Goal: Answer question/provide support: Answer question/provide support

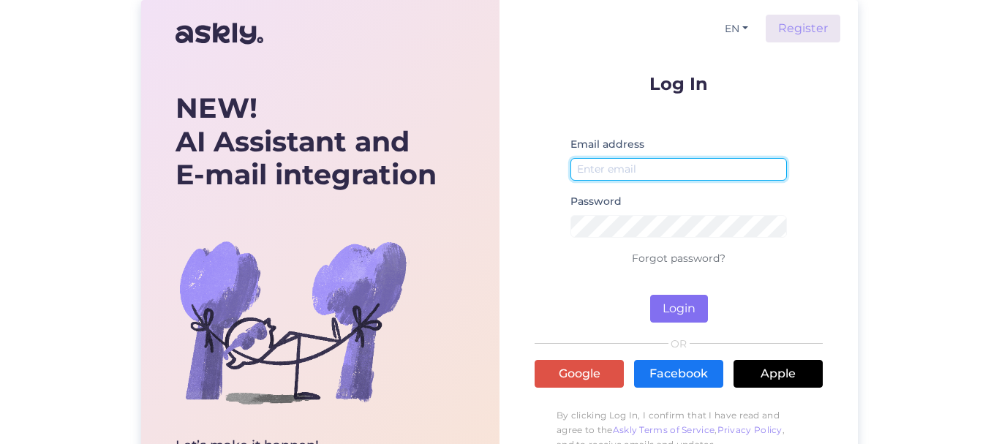
type input "[EMAIL_ADDRESS][DOMAIN_NAME]"
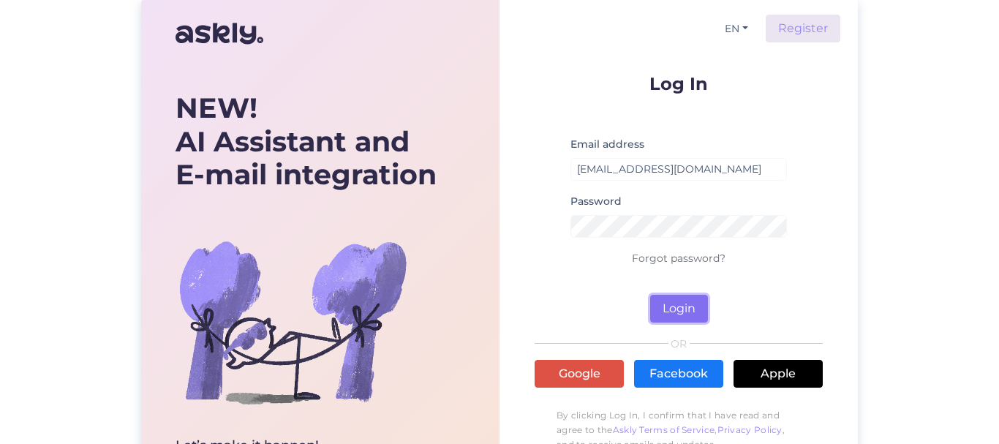
click at [666, 303] on button "Login" at bounding box center [679, 309] width 58 height 28
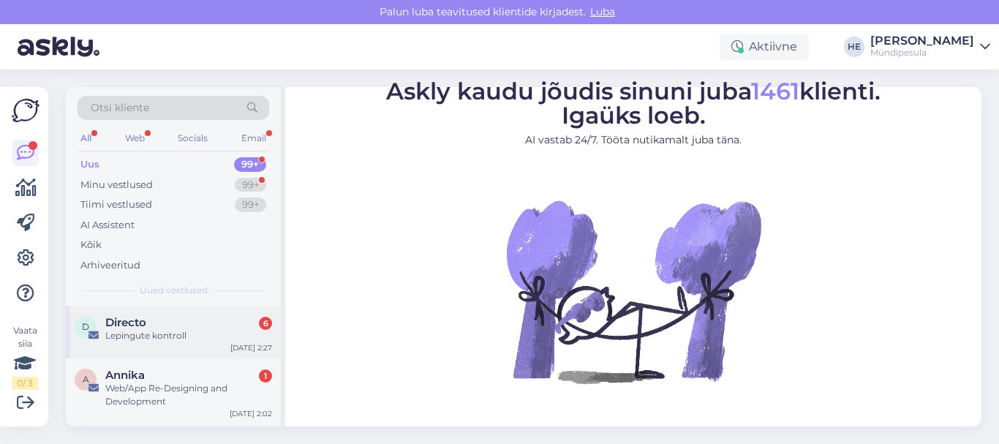
click at [132, 323] on span "Directo" at bounding box center [125, 322] width 41 height 13
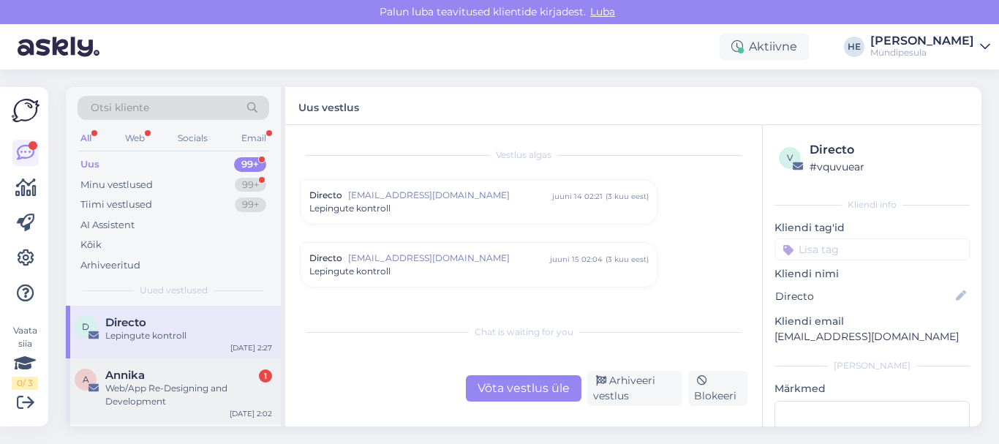
scroll to position [6210, 0]
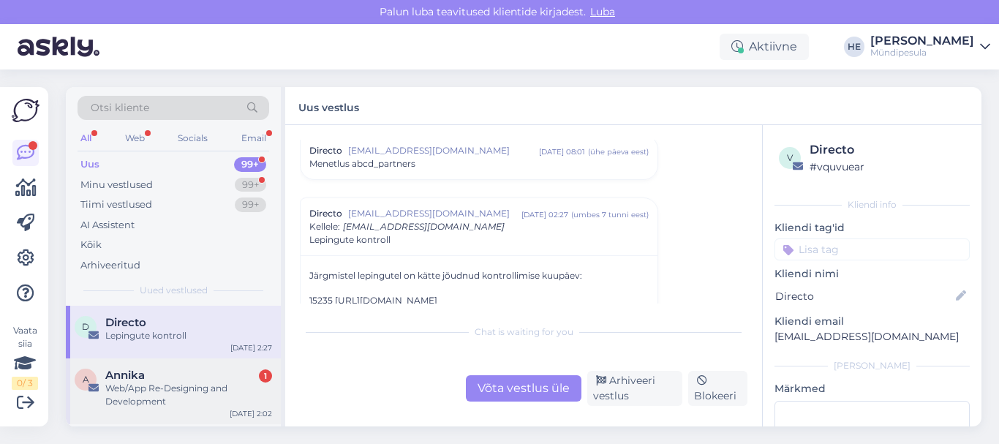
click at [136, 376] on span "Annika" at bounding box center [125, 375] width 40 height 13
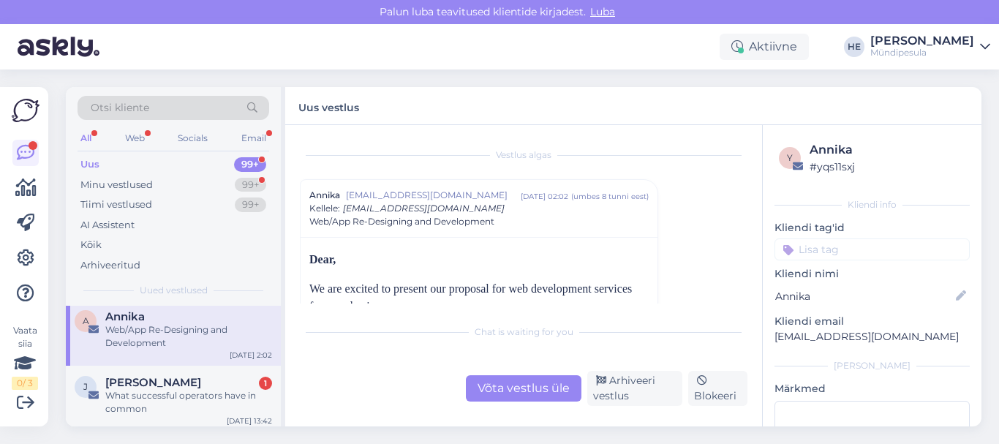
scroll to position [88, 0]
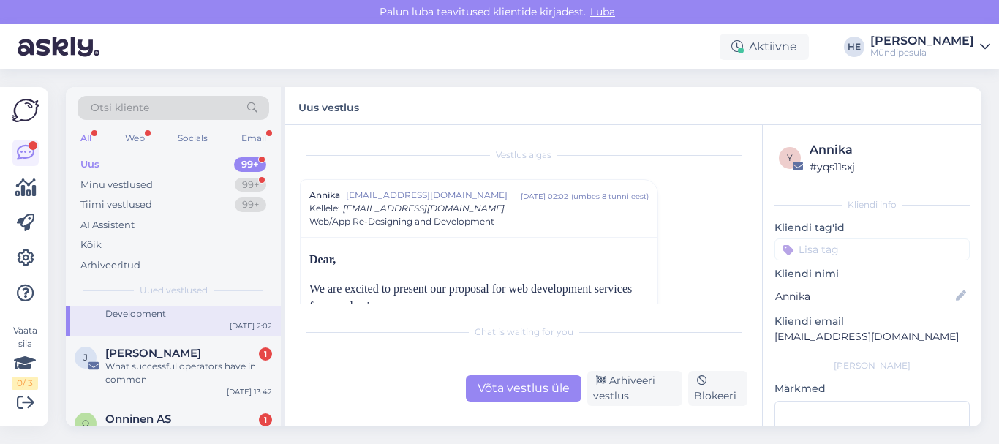
click at [135, 376] on div "What successful operators have in common" at bounding box center [188, 373] width 167 height 26
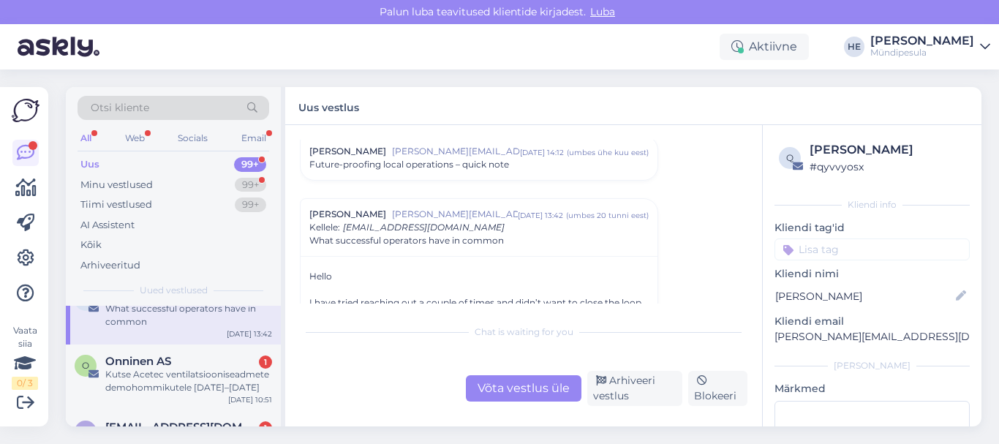
scroll to position [146, 0]
click at [135, 376] on div "Kutse Acetec ventilatsiooniseadmete demohommikutele [DATE]–[DATE]" at bounding box center [188, 380] width 167 height 26
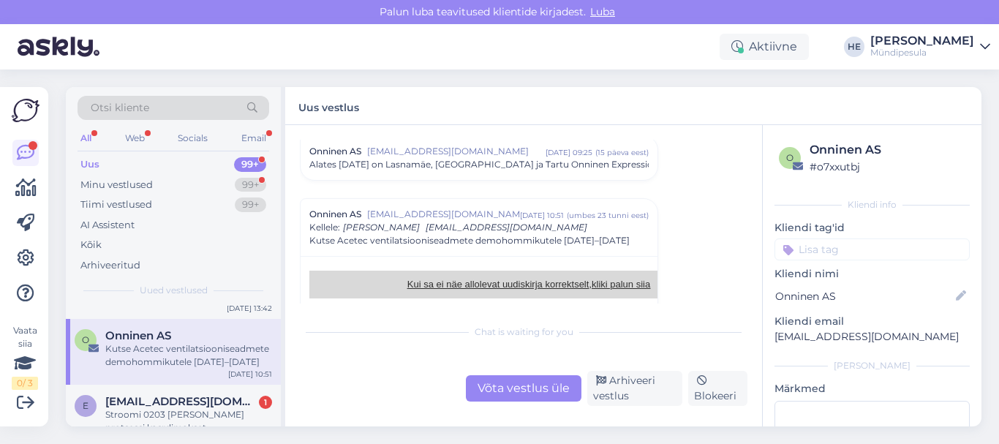
scroll to position [205, 0]
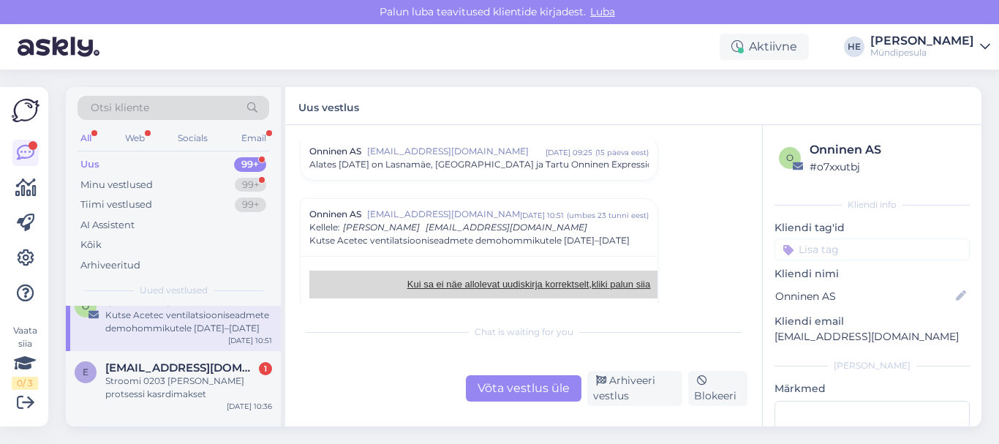
click at [135, 376] on div "Stroomi 0203 [PERSON_NAME] protsessi kasrdimakset" at bounding box center [188, 388] width 167 height 26
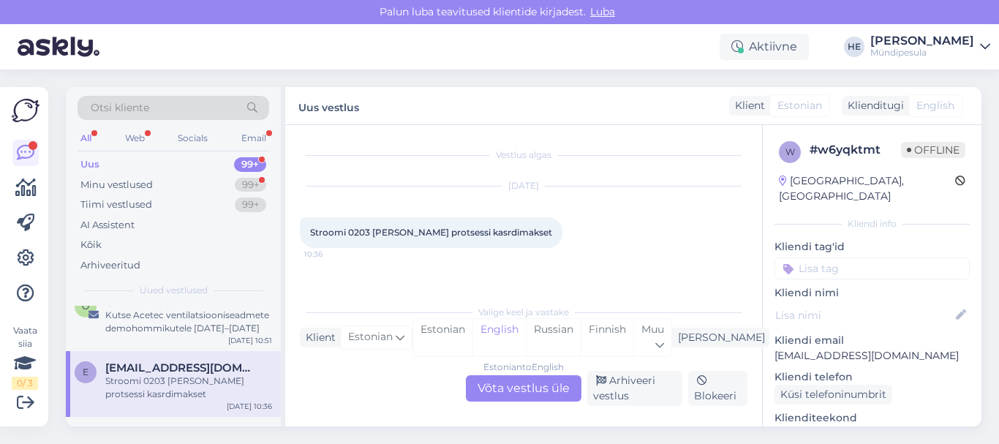
scroll to position [0, 0]
click at [508, 387] on div "Estonian to English Võta vestlus üle" at bounding box center [524, 388] width 116 height 26
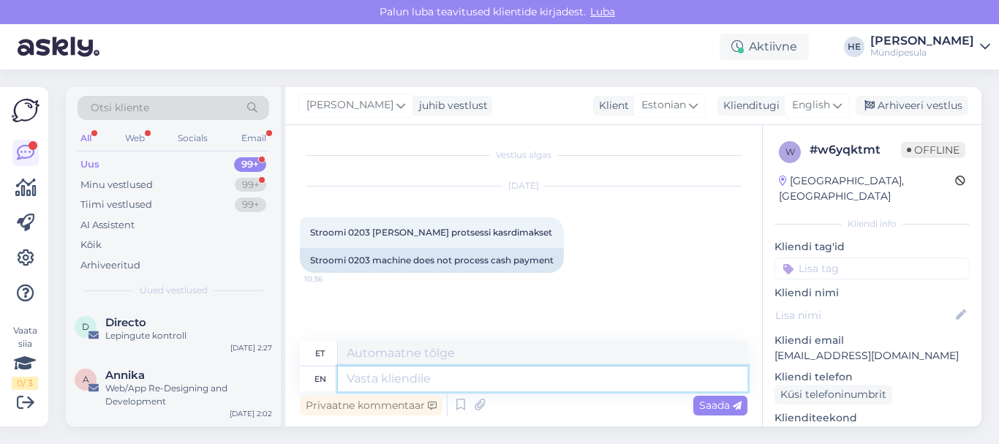
click at [389, 383] on textarea at bounding box center [543, 378] width 410 height 25
paste textarea "Tere Palun täitke meie kodulehel [PERSON_NAME] intsidenti kohta, et saaksime Te…"
type textarea "Tere Palun täitke meie kodulehel [PERSON_NAME] intsidenti kohta, et saaksime Te…"
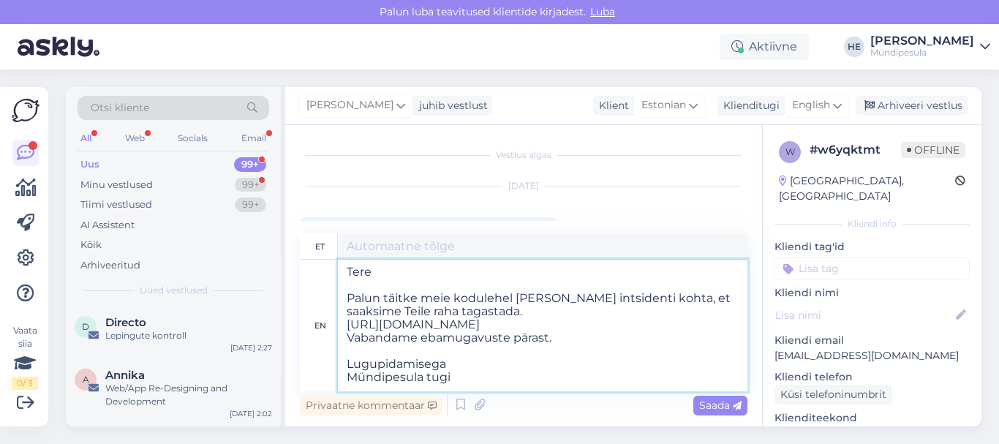
scroll to position [6, 0]
type textarea "Tere Palun täitke meie kodulehel [PERSON_NAME] intsidenti kohta, et saaksime Te…"
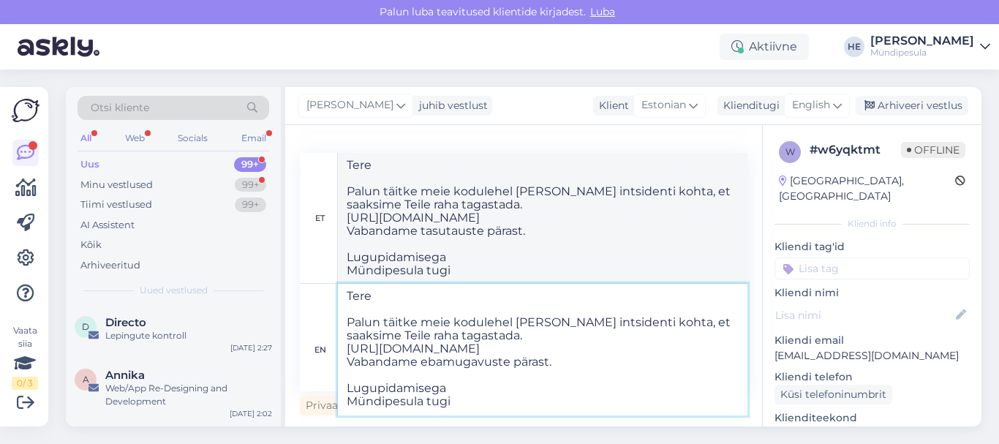
type textarea "Tere Palun täitke meie kodulehel [PERSON_NAME] intsidenti kohta, et saaksime Te…"
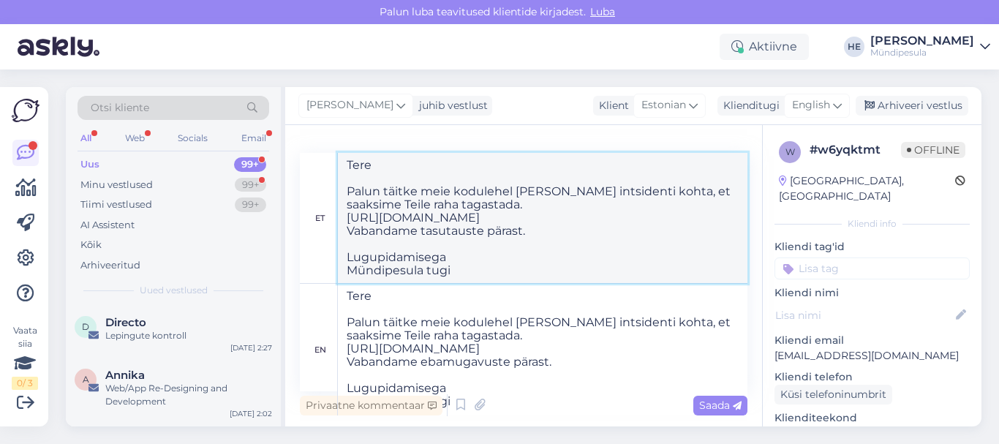
click at [624, 244] on textarea "Tere Palun täitke meie kodulehel [PERSON_NAME] intsidenti kohta, et saaksime Te…" at bounding box center [543, 218] width 410 height 130
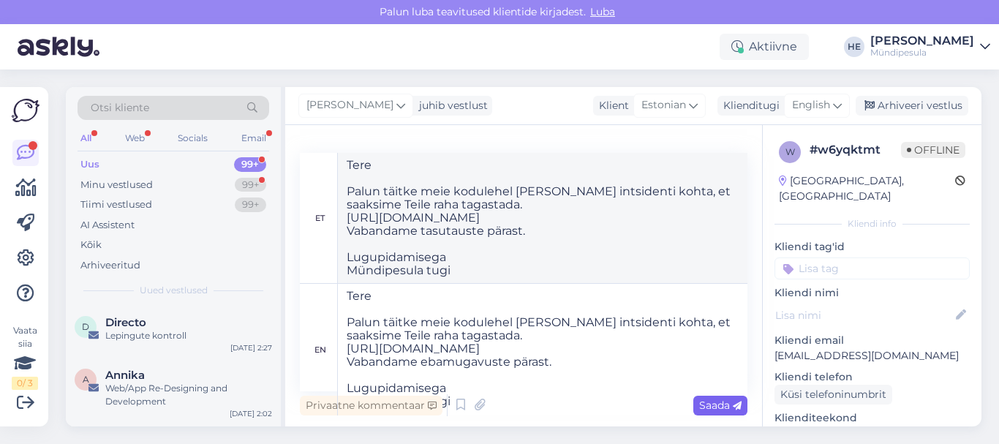
click at [716, 405] on span "Saada" at bounding box center [720, 405] width 42 height 13
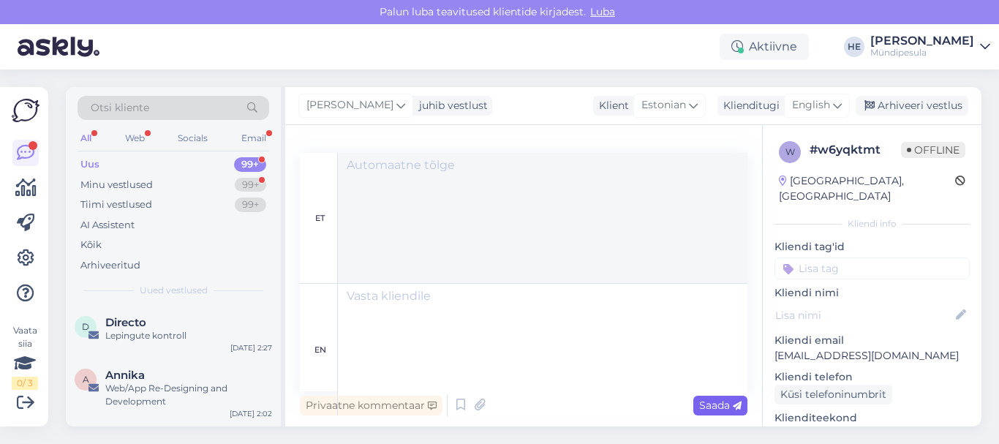
scroll to position [0, 0]
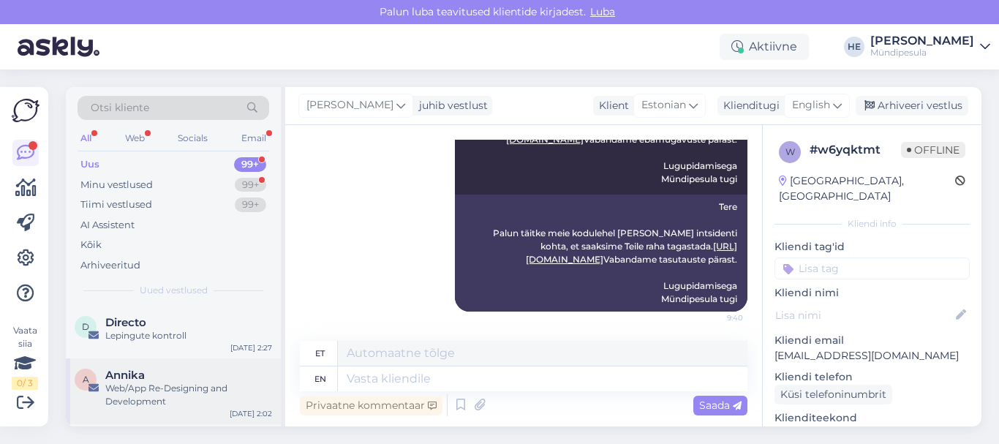
click at [140, 385] on div "Web/App Re-Designing and Development" at bounding box center [188, 395] width 167 height 26
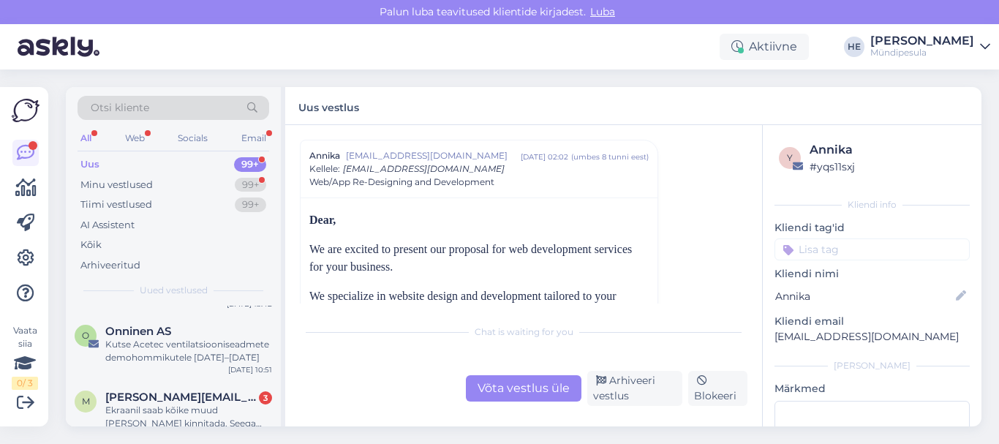
scroll to position [205, 0]
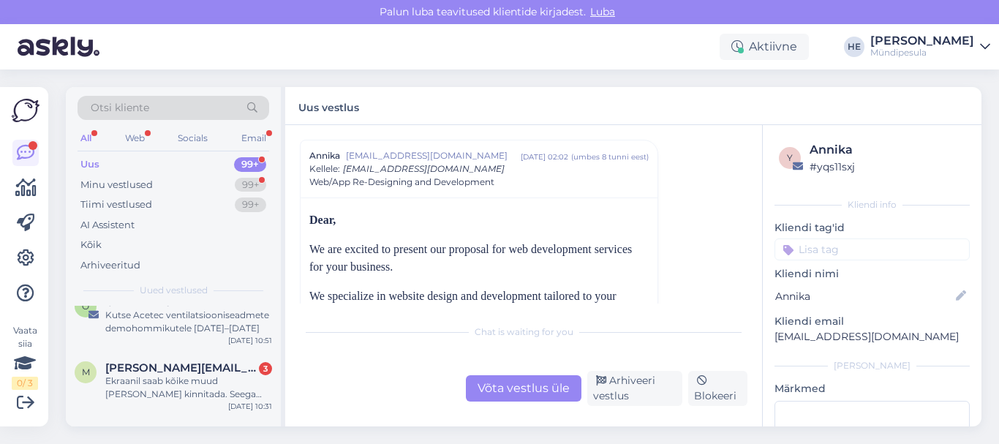
click at [140, 385] on div "Ekraanil saab kõike muud [PERSON_NAME] kinnitada. Seega raha röövimismasinaga t…" at bounding box center [188, 388] width 167 height 26
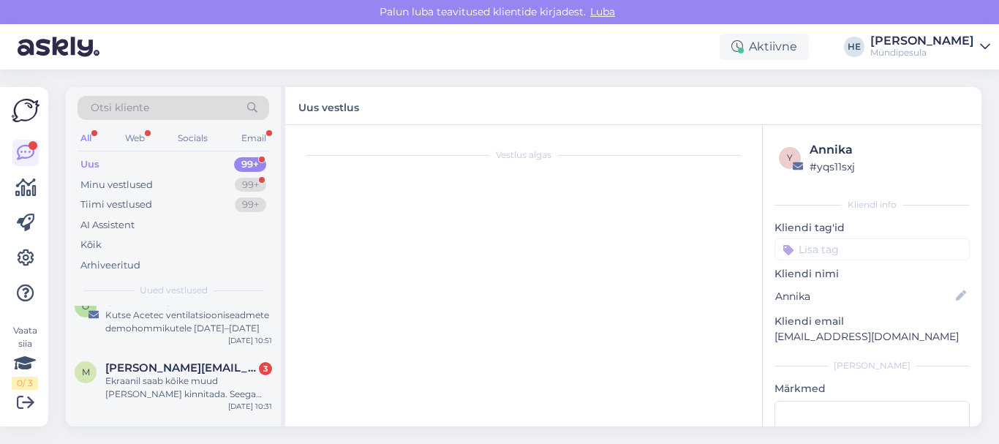
scroll to position [119, 0]
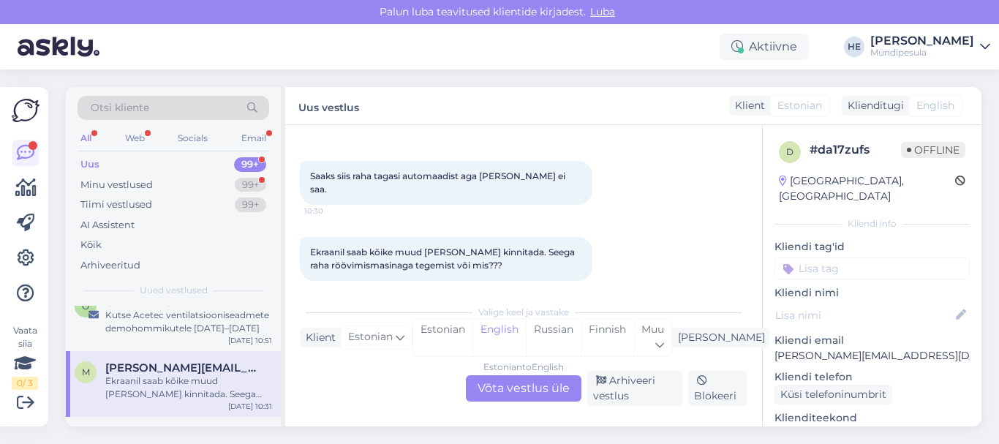
click at [506, 385] on div "Estonian to English Võta vestlus üle" at bounding box center [524, 388] width 116 height 26
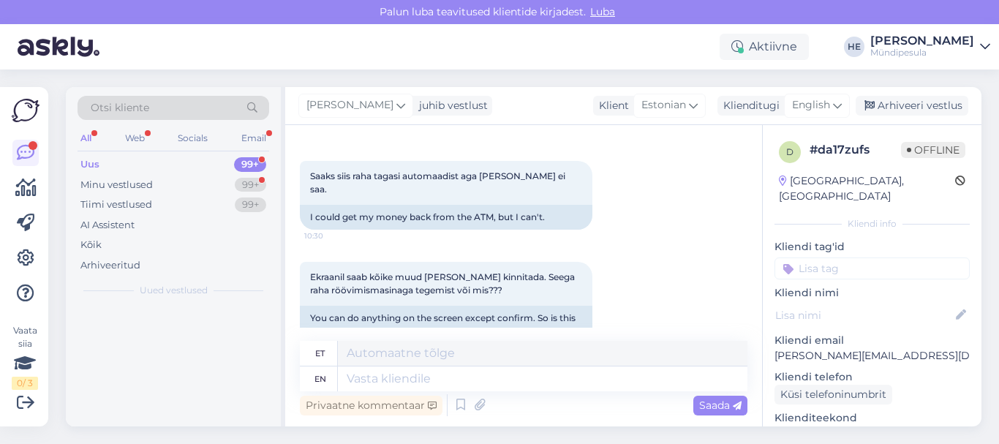
scroll to position [0, 0]
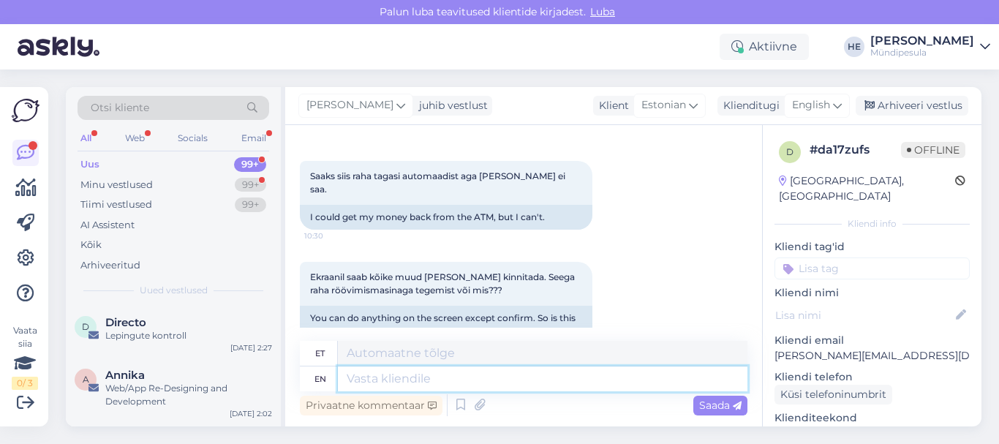
click at [360, 383] on textarea at bounding box center [543, 378] width 410 height 25
paste textarea "Tere Palun täitke meie kodulehel [PERSON_NAME] intsidenti kohta, et saaksime Te…"
type textarea "Tere Palun täitke meie kodulehel [PERSON_NAME] intsidenti kohta, et saaksime Te…"
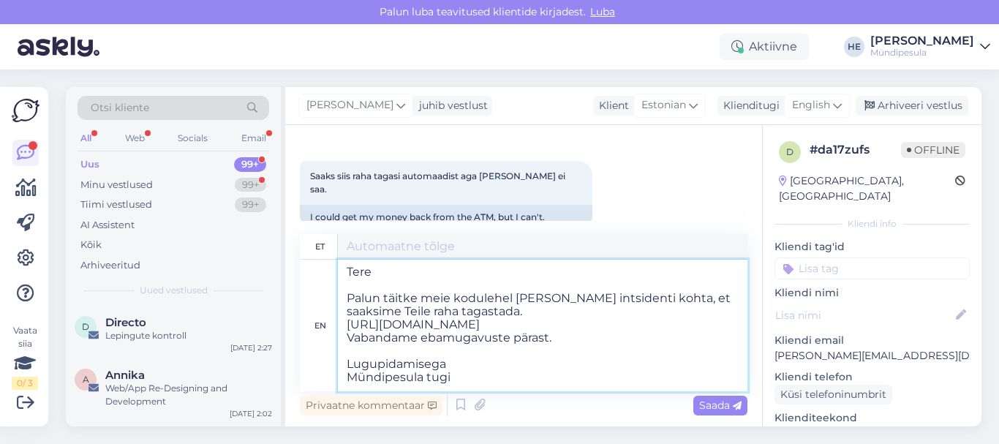
scroll to position [6, 0]
type textarea "Tere Palun täitke meie kodulehel [PERSON_NAME] intsidenti kohta, et saaksime Te…"
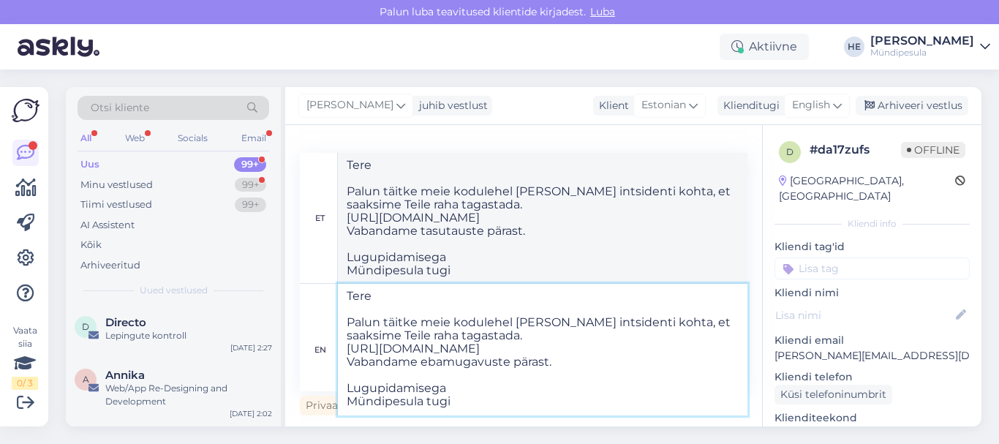
type textarea "Tere Palun täitke meie kodulehel [PERSON_NAME] intsidenti kohta, et saaksime Te…"
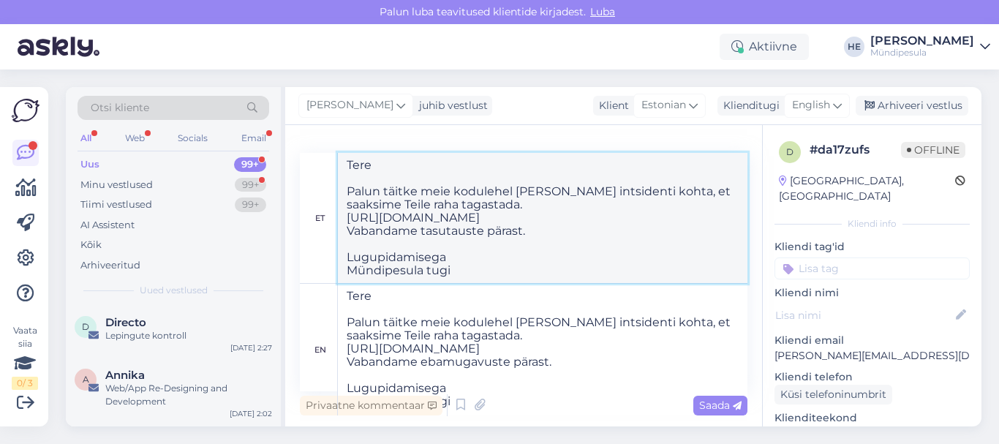
click at [672, 237] on textarea "Tere Palun täitke meie kodulehel [PERSON_NAME] intsidenti kohta, et saaksime Te…" at bounding box center [543, 218] width 410 height 130
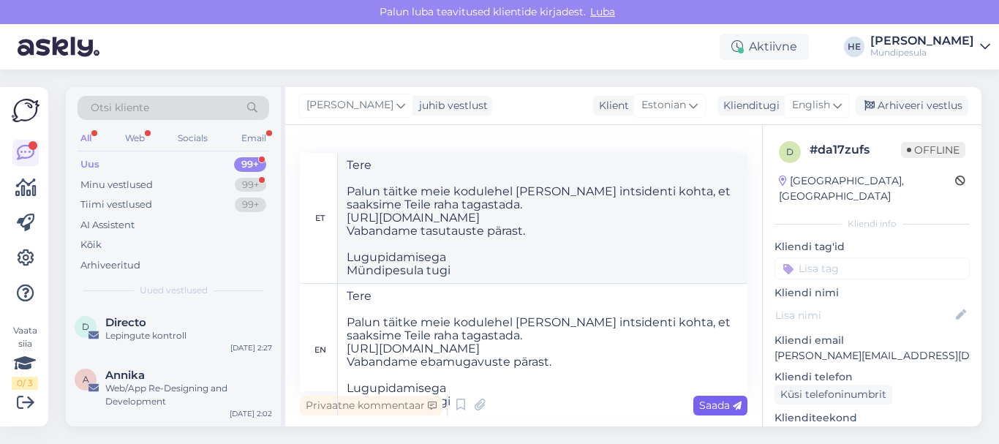
click at [712, 411] on span "Saada" at bounding box center [720, 405] width 42 height 13
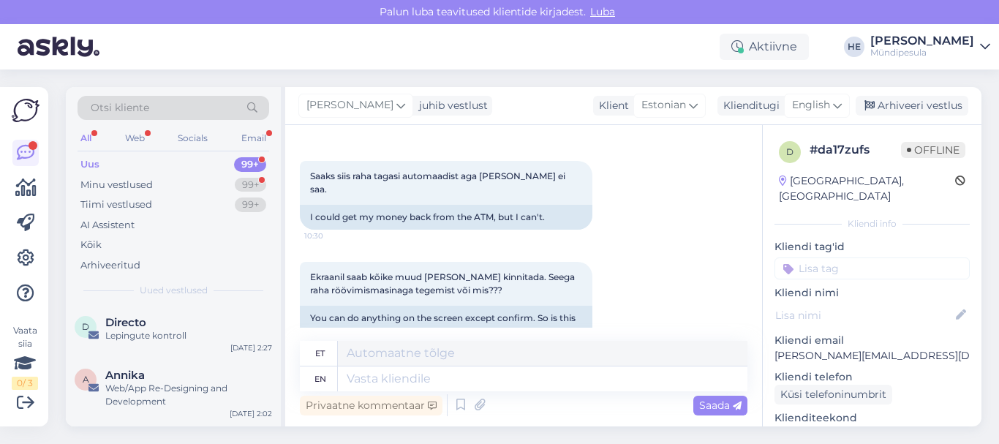
scroll to position [0, 0]
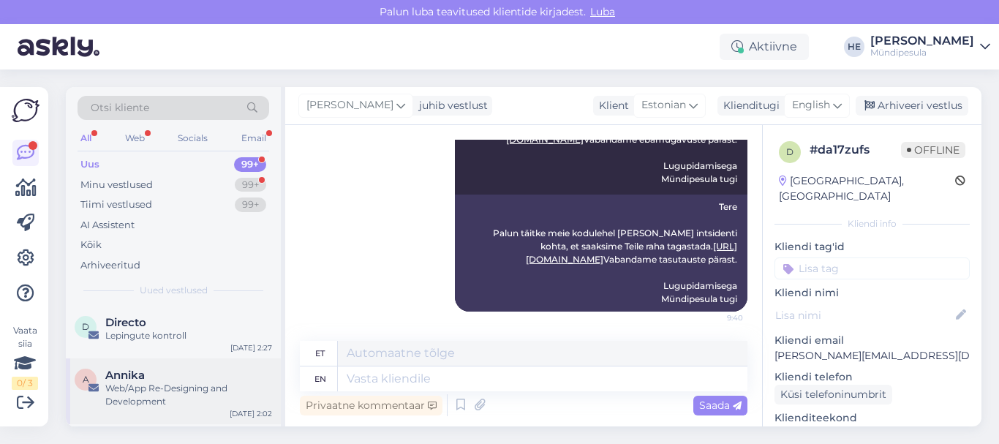
click at [138, 399] on div "Web/App Re-Designing and Development" at bounding box center [188, 395] width 167 height 26
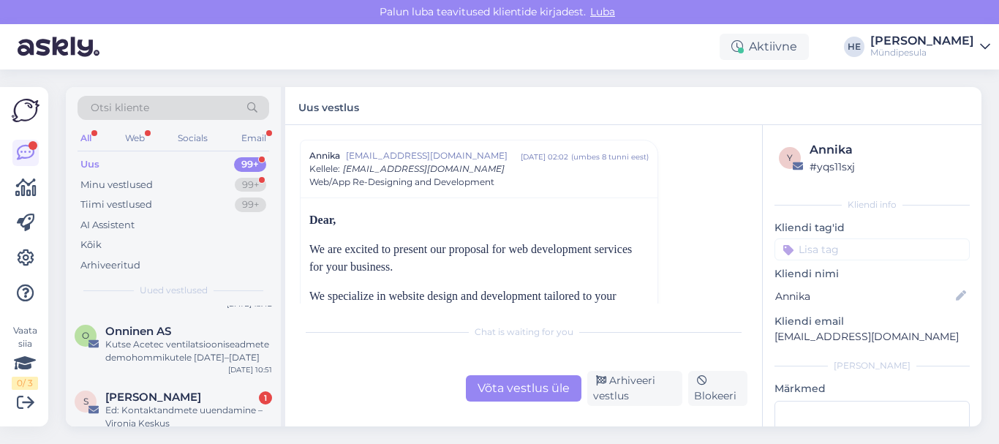
scroll to position [205, 0]
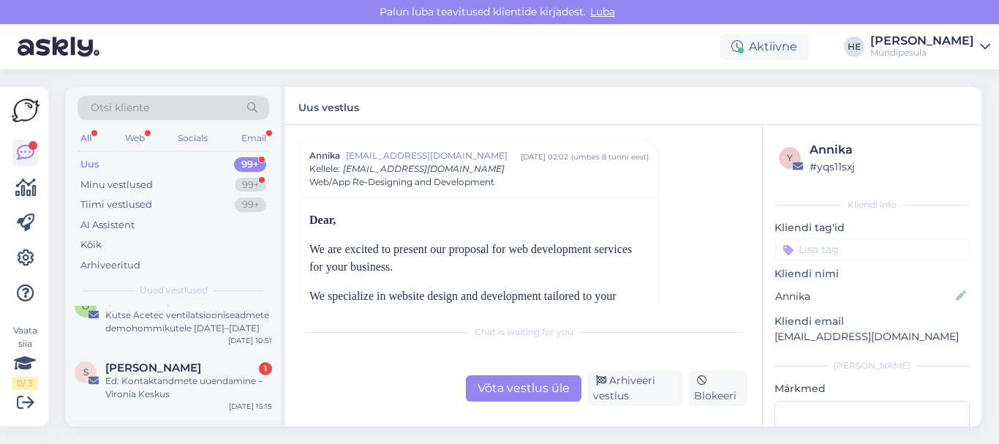
click at [138, 399] on div "Ed: Kontaktandmete uuendamine – Vironia Keskus" at bounding box center [188, 388] width 167 height 26
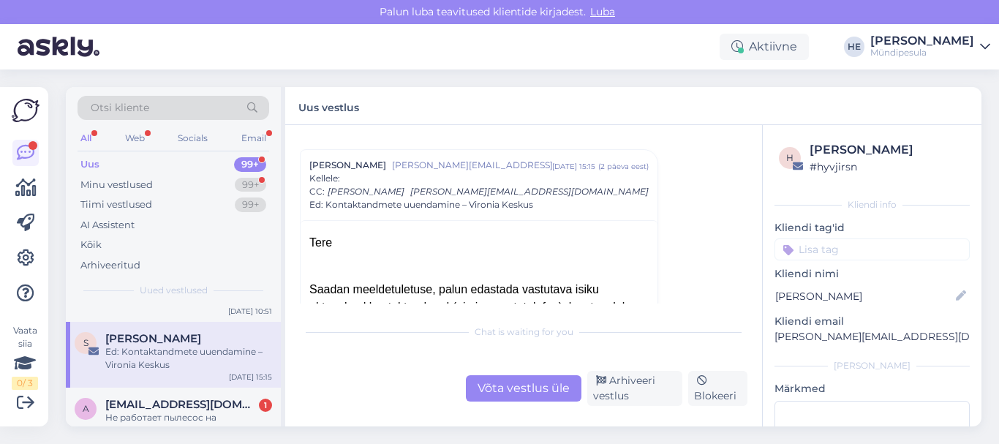
scroll to position [263, 0]
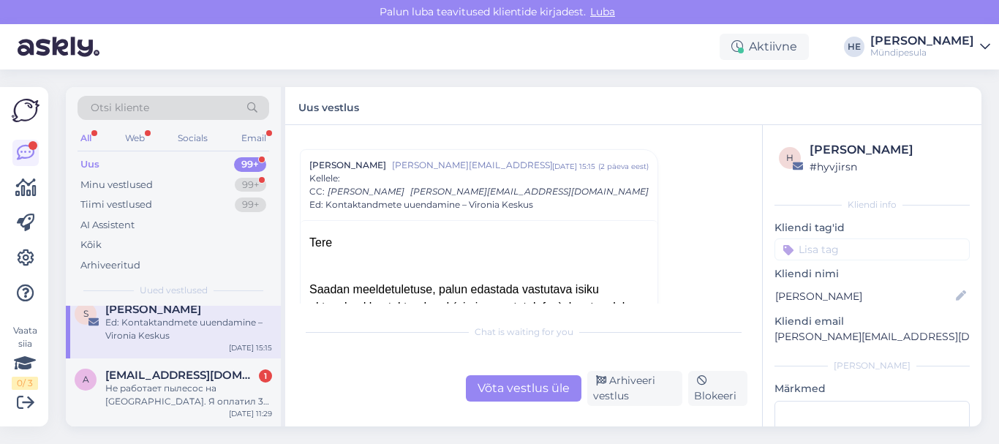
click at [138, 399] on div "Не работает пылесос на [GEOGRAPHIC_DATA]. Я оплатил 3 евро монетами и пылесос н…" at bounding box center [188, 395] width 167 height 26
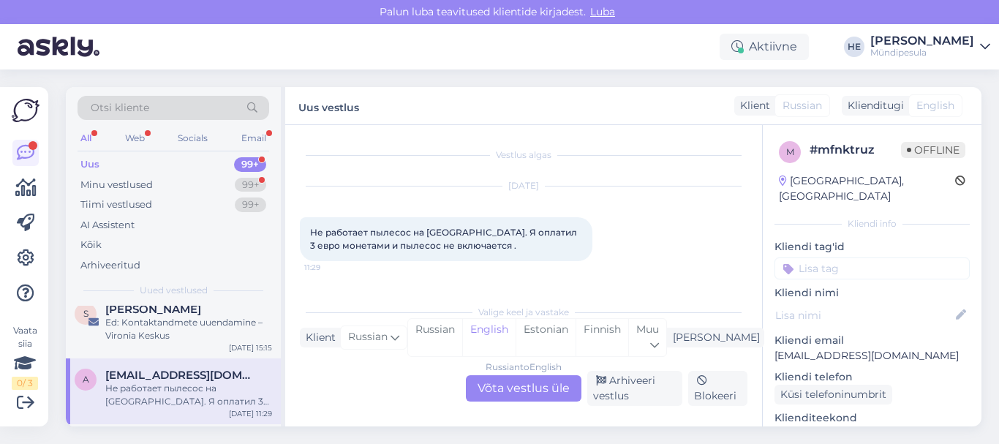
click at [510, 390] on div "Russian to English Võta vestlus üle" at bounding box center [524, 388] width 116 height 26
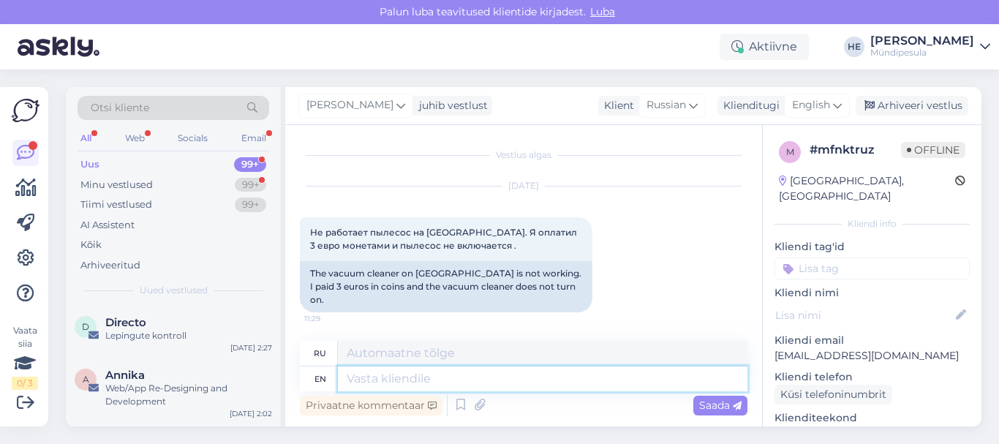
click at [395, 377] on textarea at bounding box center [543, 378] width 410 height 25
paste textarea "Здравствуйте! Просим Вас заполнить форму на нашем сайте о возмещении средств. […"
type textarea "Здравствуйте! Просим Вас заполнить форму на нашем сайте о возмещении средств. […"
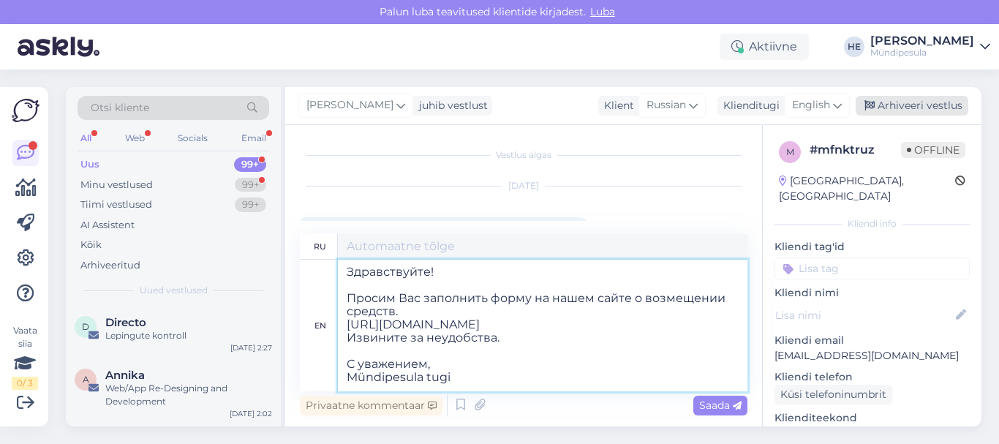
type textarea "Здравствуйте! Просим Вас заполнить форму на нашем сайте о возмещении средств. […"
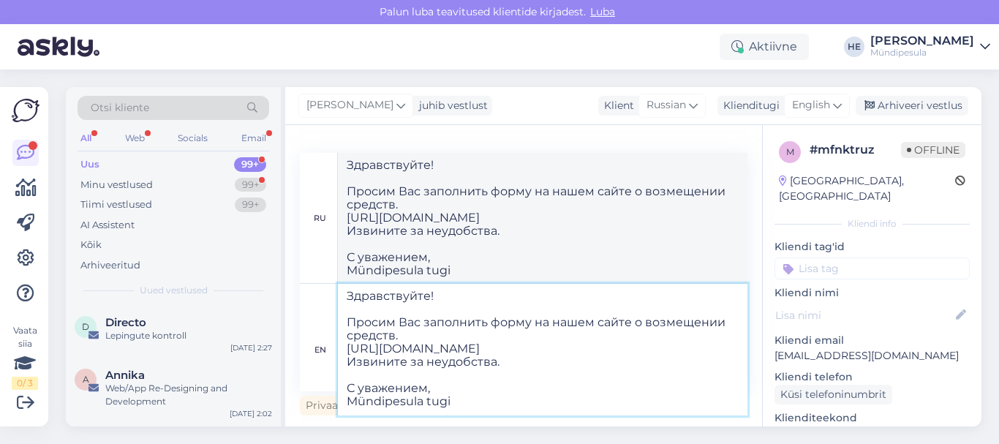
type textarea "Здравствуйте! Просим Вас заполнить форму на нашем сайте о возмещении средств. […"
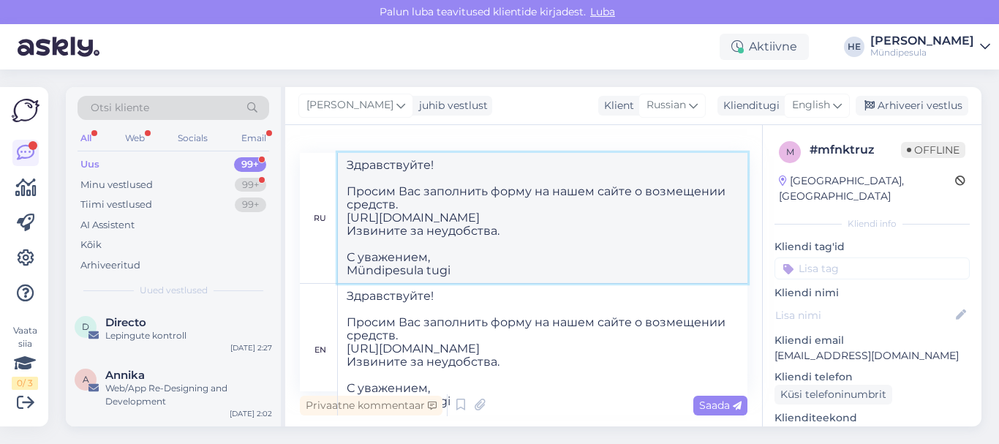
click at [706, 225] on textarea "Здравствуйте! Просим Вас заполнить форму на нашем сайте о возмещении средств. […" at bounding box center [543, 218] width 410 height 130
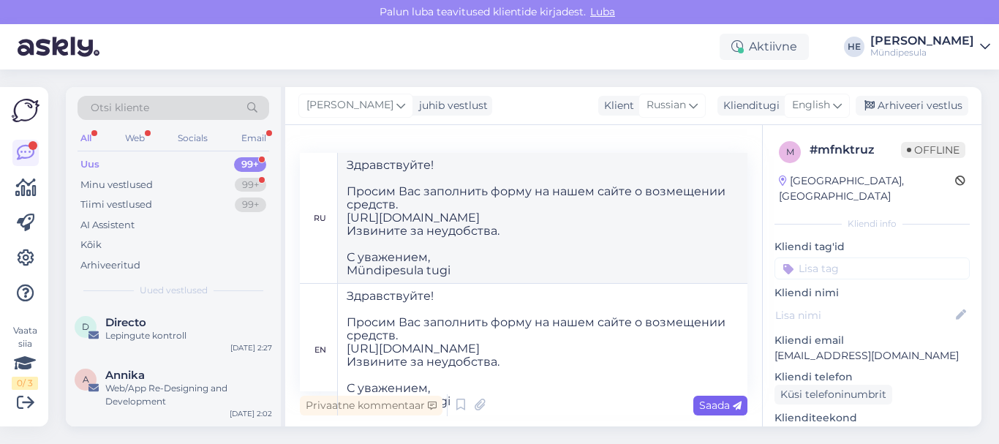
click at [715, 411] on span "Saada" at bounding box center [720, 405] width 42 height 13
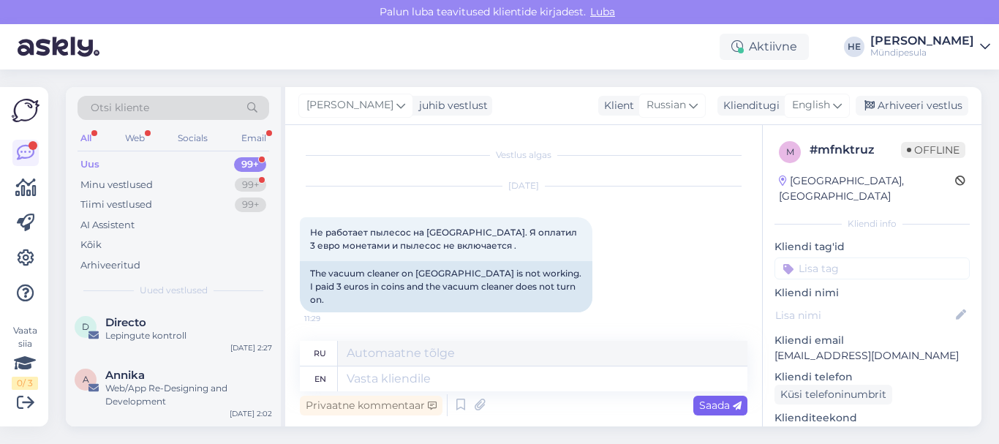
scroll to position [0, 0]
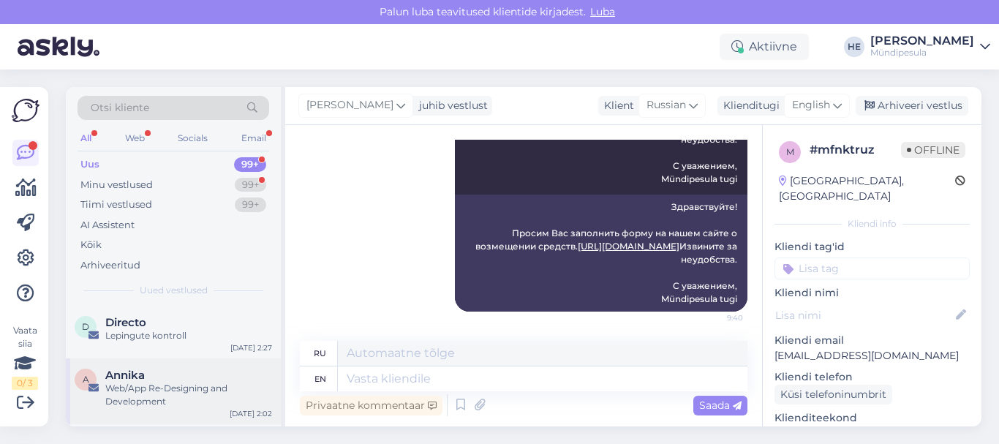
click at [107, 396] on div "Web/App Re-Designing and Development" at bounding box center [188, 395] width 167 height 26
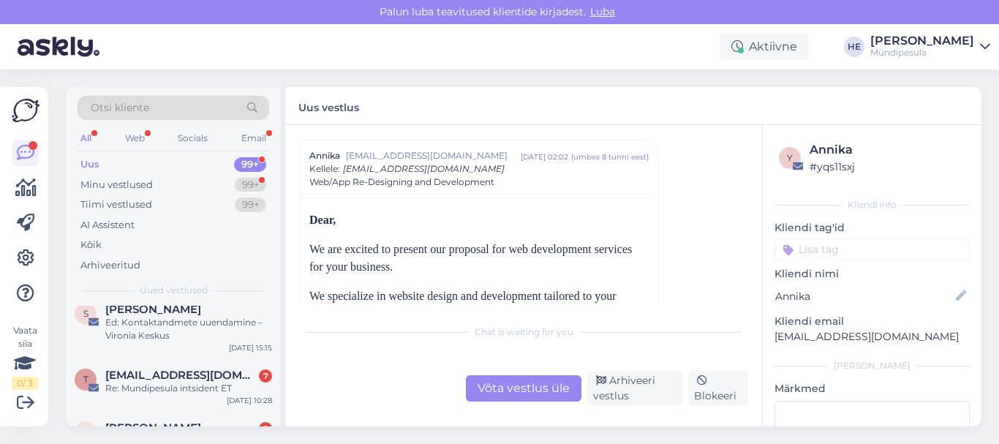
scroll to position [293, 0]
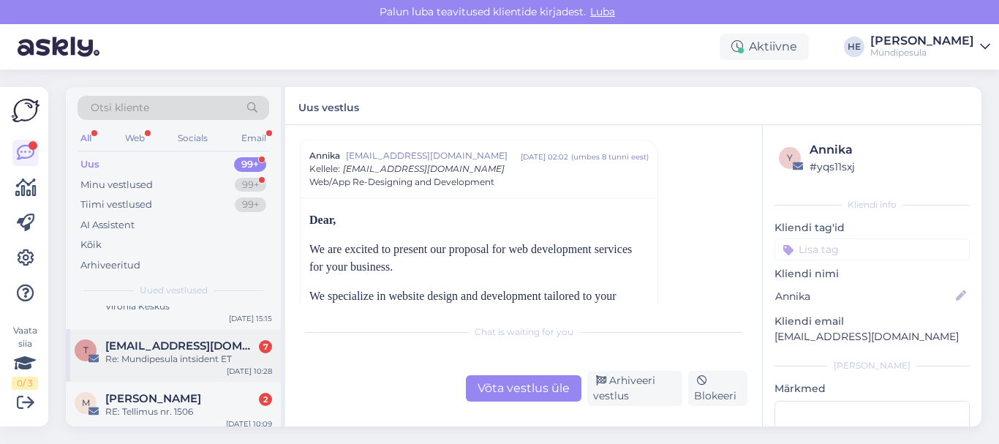
click at [181, 337] on div "t [EMAIL_ADDRESS][DOMAIN_NAME] 7 Re: Mundipesula intsident ET [DATE] 10:28" at bounding box center [173, 355] width 215 height 53
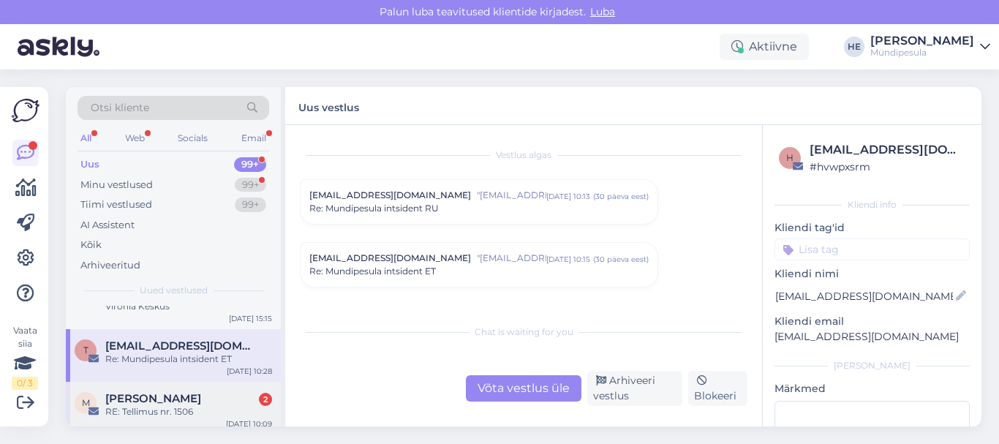
scroll to position [7184, 0]
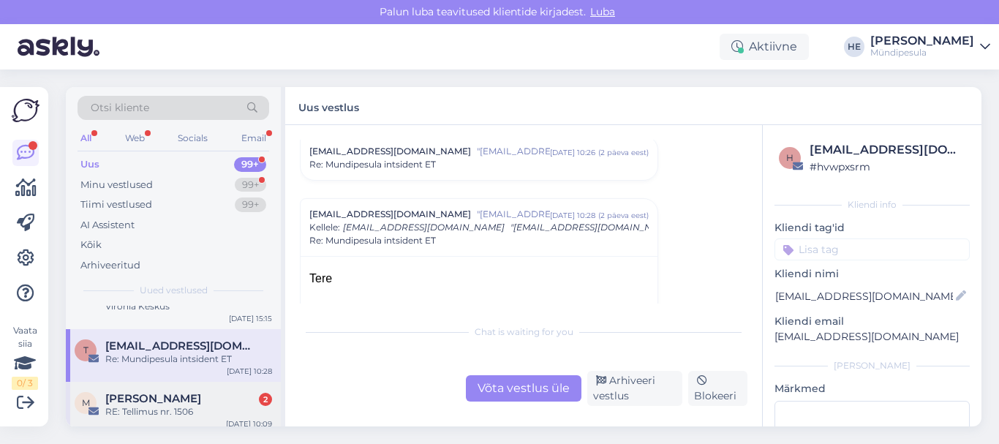
click at [155, 400] on span "[PERSON_NAME]" at bounding box center [153, 398] width 96 height 13
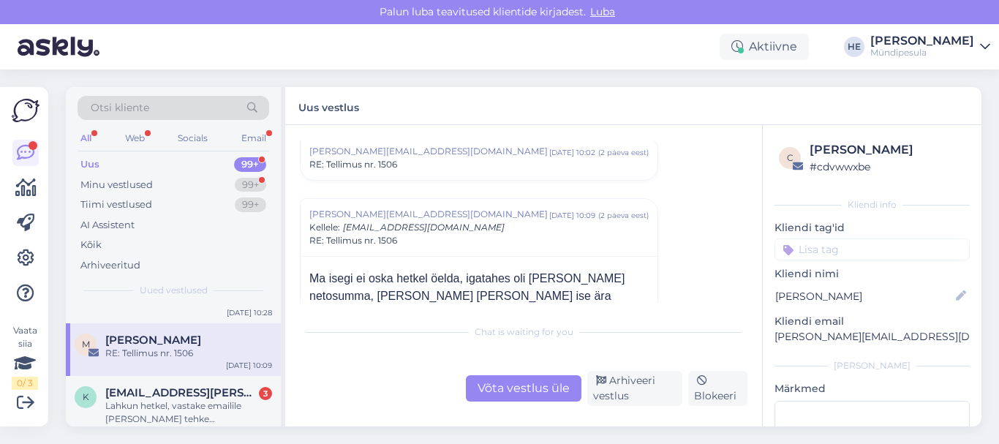
scroll to position [380, 0]
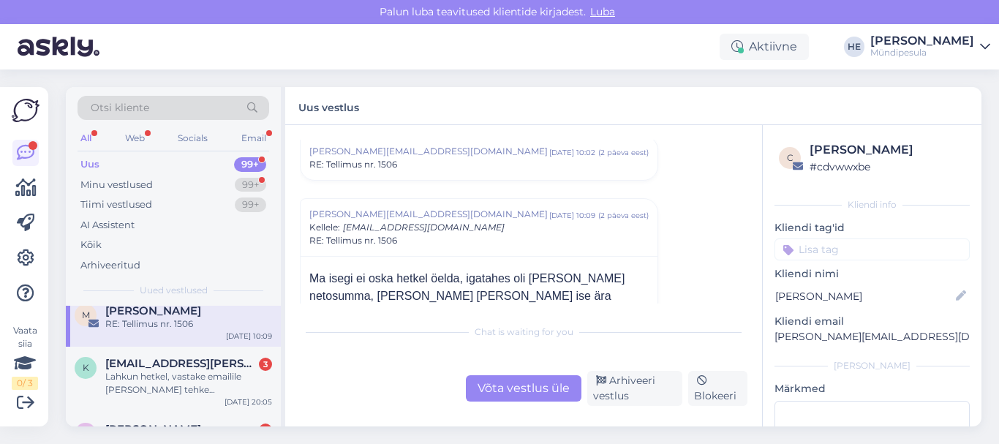
click at [155, 399] on div "k [EMAIL_ADDRESS][PERSON_NAME][DOMAIN_NAME] 3 Lahkun hetkel, vastake emailile […" at bounding box center [173, 380] width 215 height 66
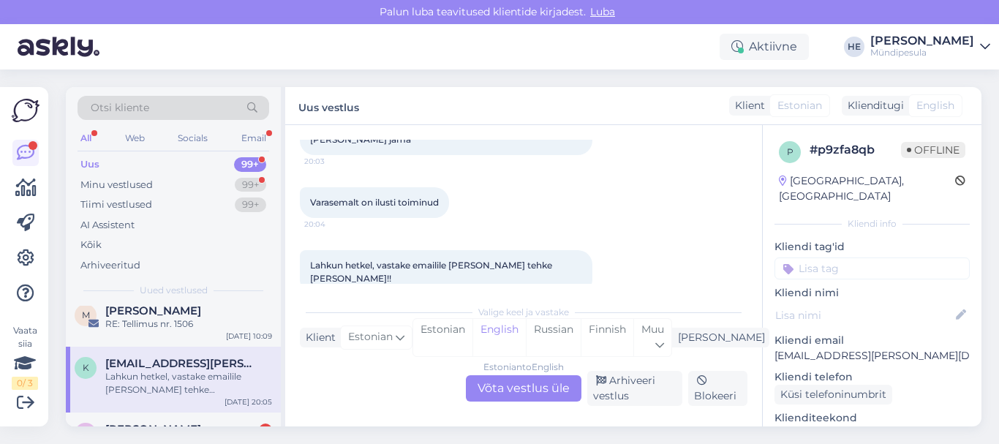
scroll to position [0, 0]
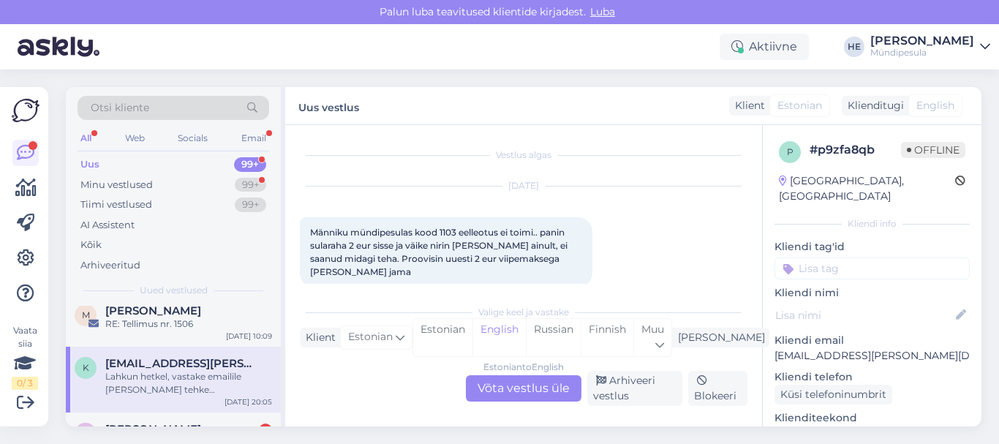
click at [541, 385] on div "Estonian to English Võta vestlus üle" at bounding box center [524, 388] width 116 height 26
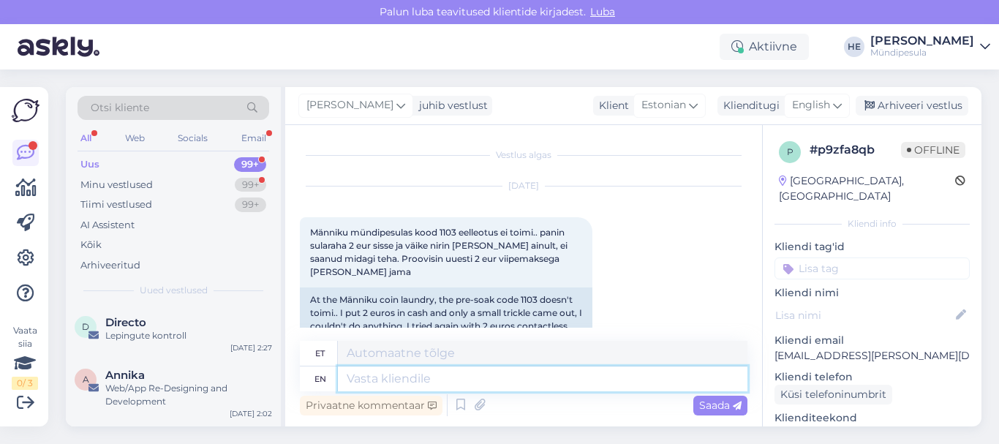
click at [368, 380] on textarea at bounding box center [543, 378] width 410 height 25
paste textarea "Tere Palun täitke meie kodulehel [PERSON_NAME] intsidenti kohta, et saaksime Te…"
type textarea "Tere Palun täitke meie kodulehel [PERSON_NAME] intsidenti kohta, et saaksime Te…"
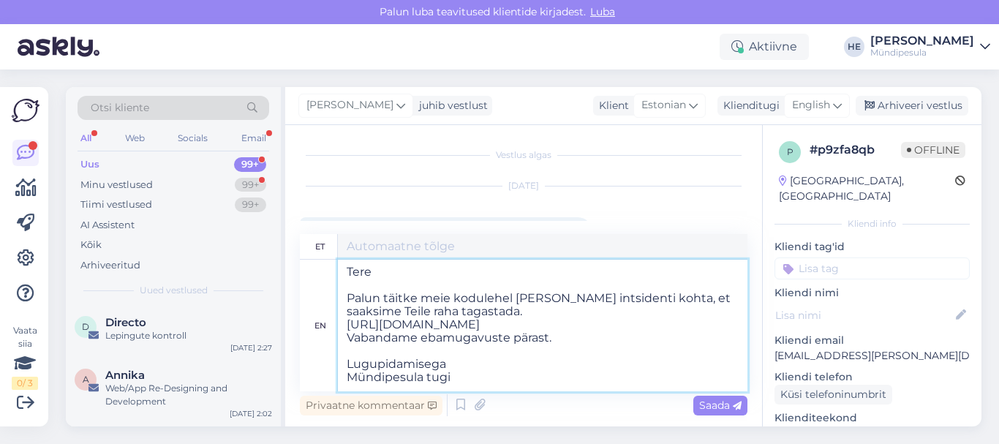
type textarea "Tere Palun täitke meie kodulehel [PERSON_NAME] intsidenti kohta, et saaksime Te…"
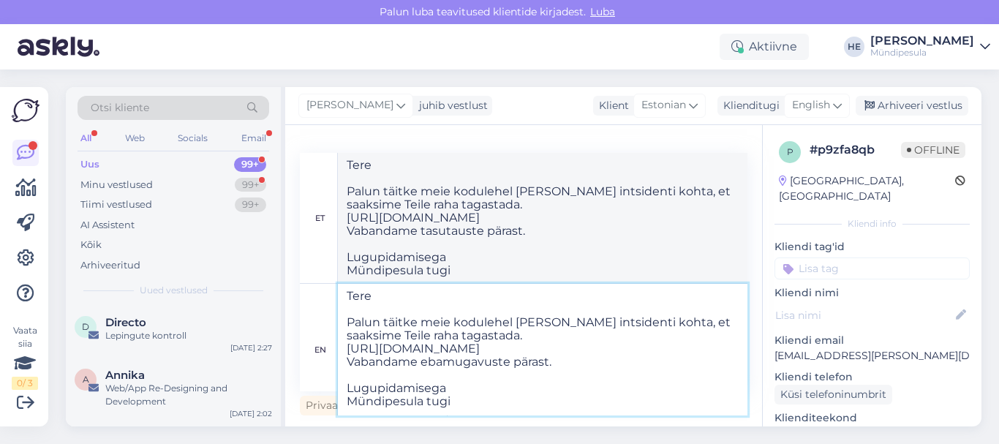
type textarea "Tere Palun täitke meie kodulehel [PERSON_NAME] intsidenti kohta, et saaksime Te…"
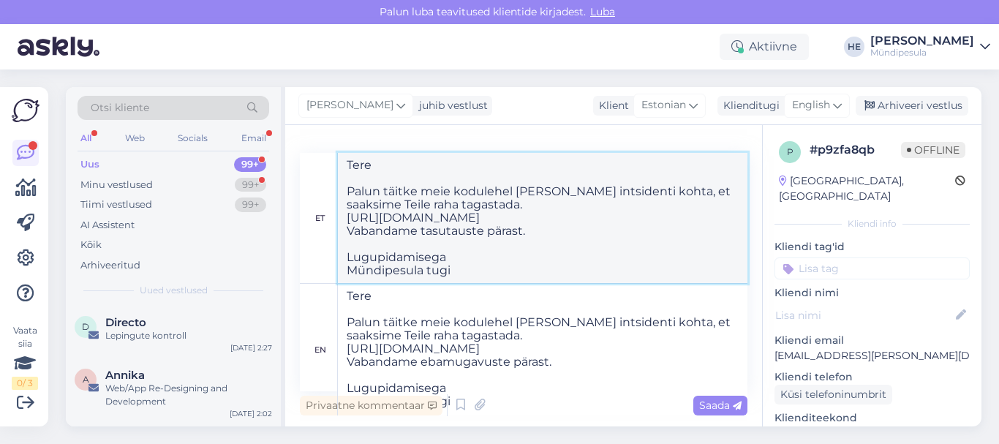
click at [642, 240] on textarea "Tere Palun täitke meie kodulehel [PERSON_NAME] intsidenti kohta, et saaksime Te…" at bounding box center [543, 218] width 410 height 130
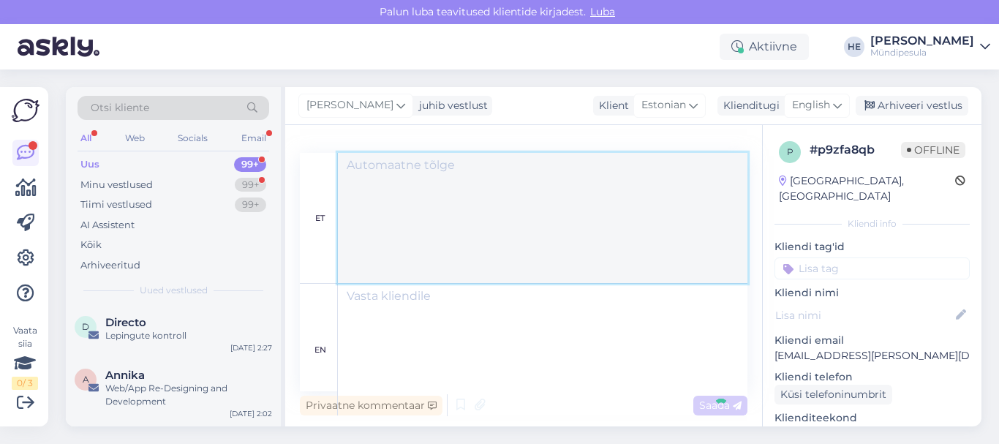
scroll to position [0, 0]
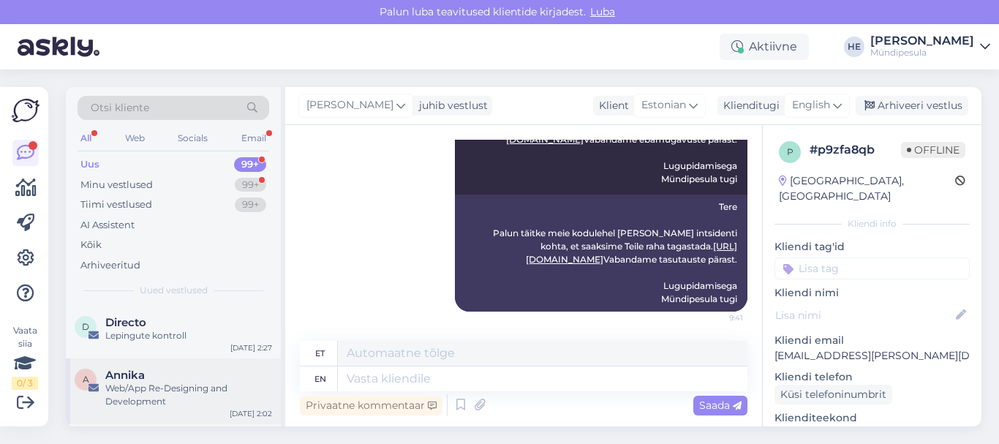
click at [129, 388] on div "Web/App Re-Designing and Development" at bounding box center [188, 395] width 167 height 26
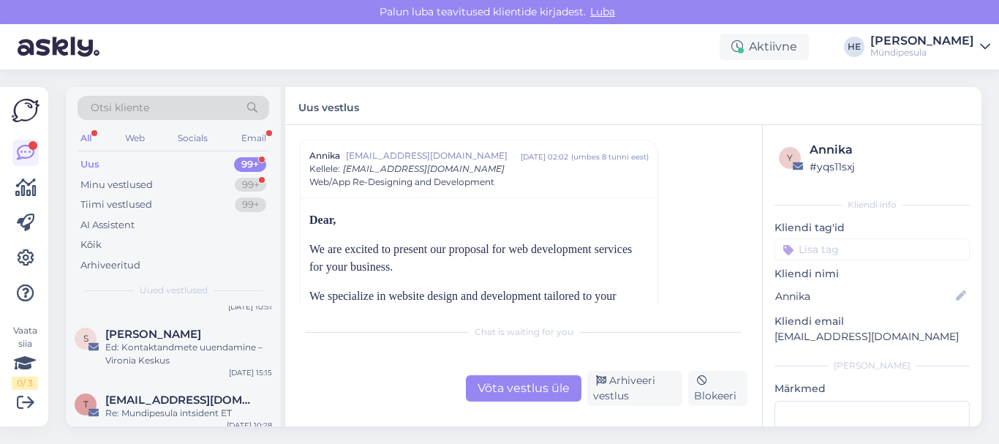
scroll to position [410, 0]
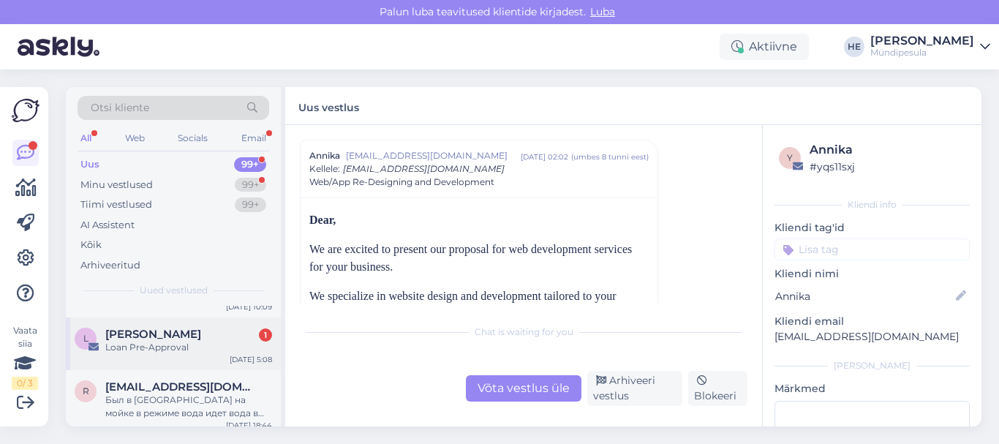
click at [137, 328] on span "[PERSON_NAME]" at bounding box center [153, 334] width 96 height 13
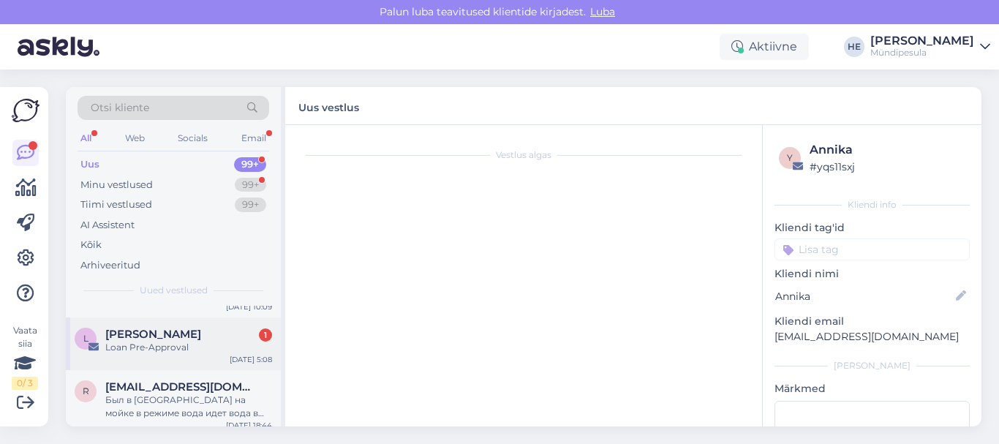
scroll to position [0, 0]
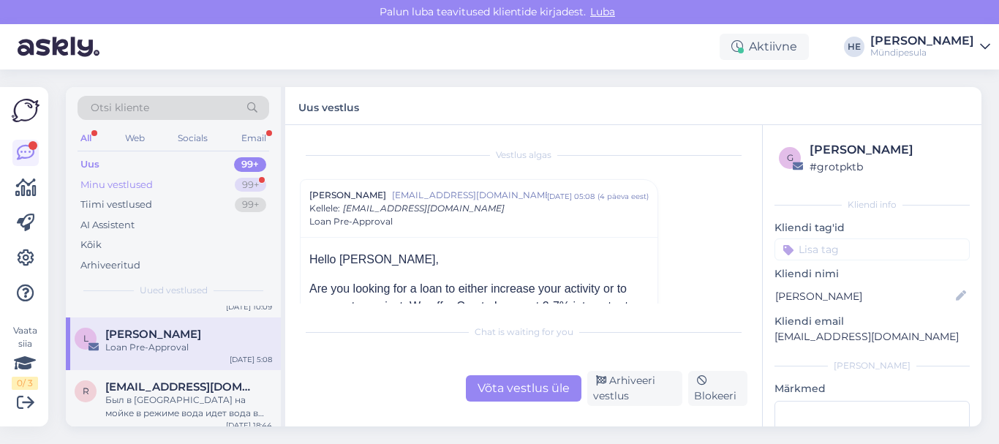
click at [125, 192] on div "Minu vestlused 99+" at bounding box center [174, 185] width 192 height 20
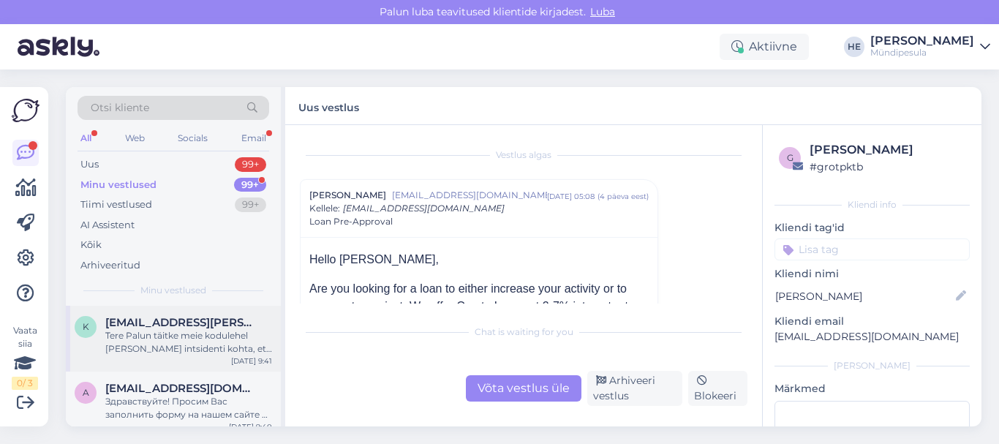
click at [143, 316] on span "[EMAIL_ADDRESS][PERSON_NAME][DOMAIN_NAME]" at bounding box center [181, 322] width 152 height 13
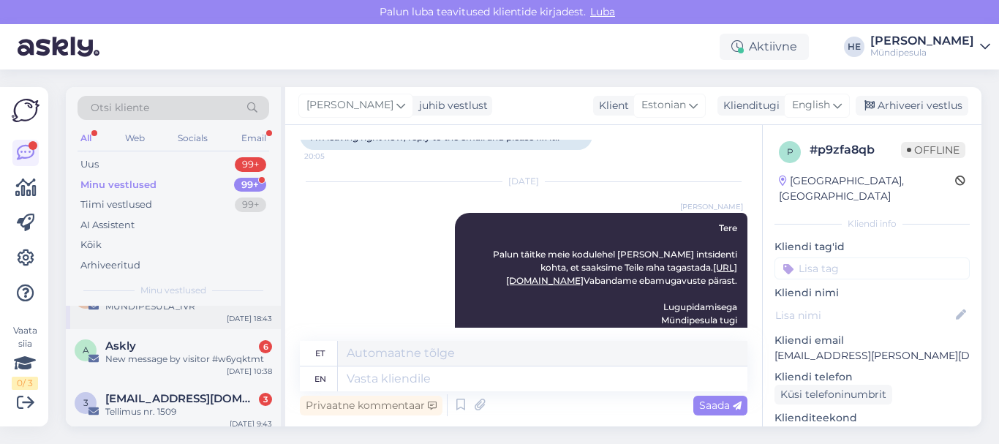
click at [139, 308] on div "MÜNDIPESULA_IVR" at bounding box center [188, 306] width 167 height 13
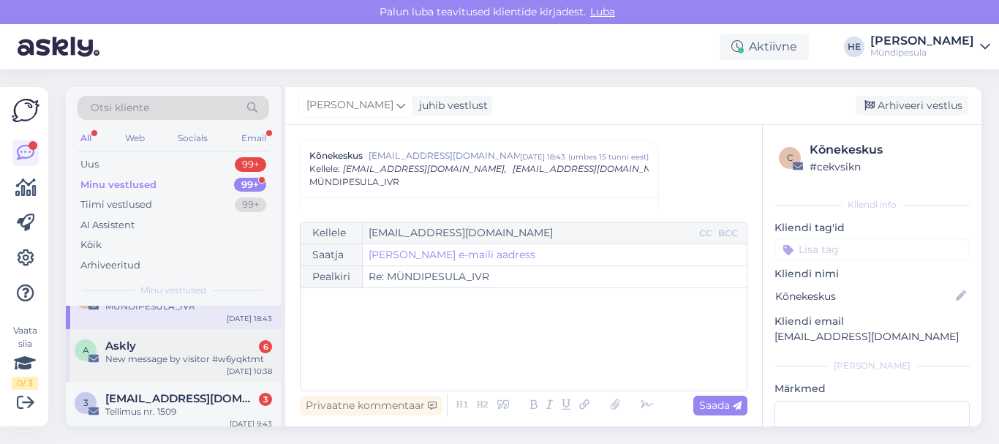
click at [147, 355] on div "New message by visitor #w6yqktmt" at bounding box center [188, 359] width 167 height 13
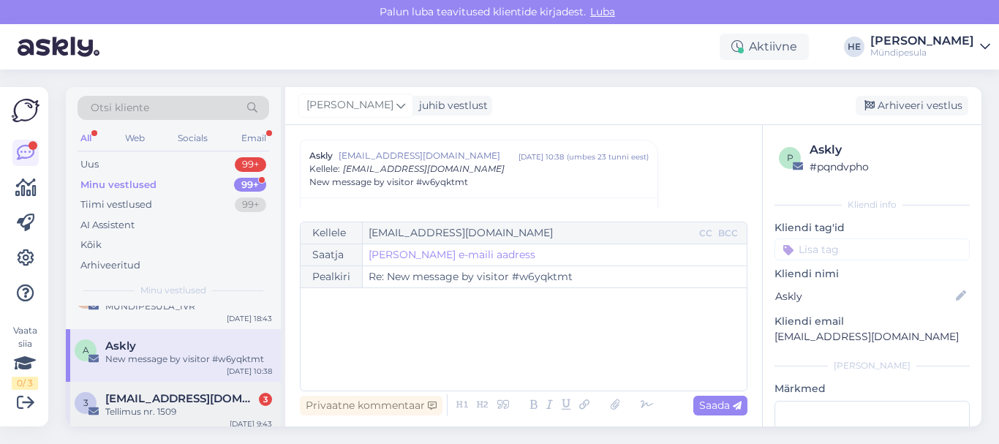
click at [150, 396] on span "[EMAIL_ADDRESS][DOMAIN_NAME]" at bounding box center [181, 398] width 152 height 13
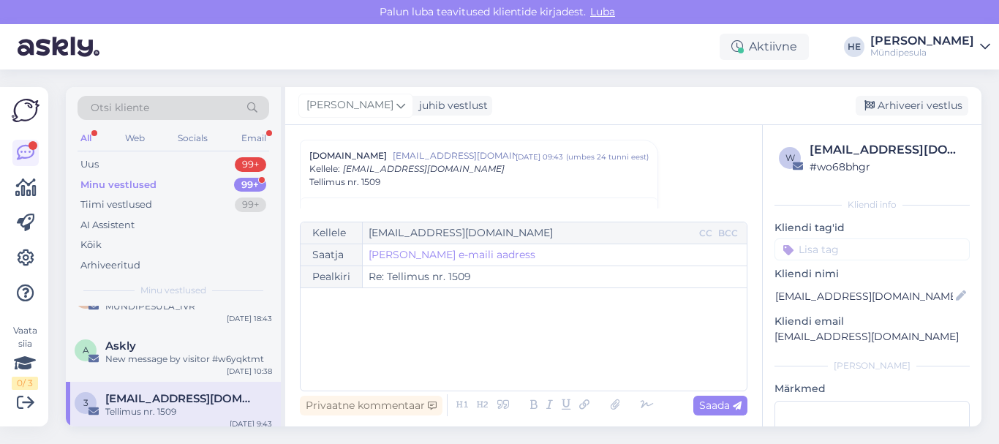
click at [136, 178] on div "Minu vestlused" at bounding box center [118, 185] width 76 height 15
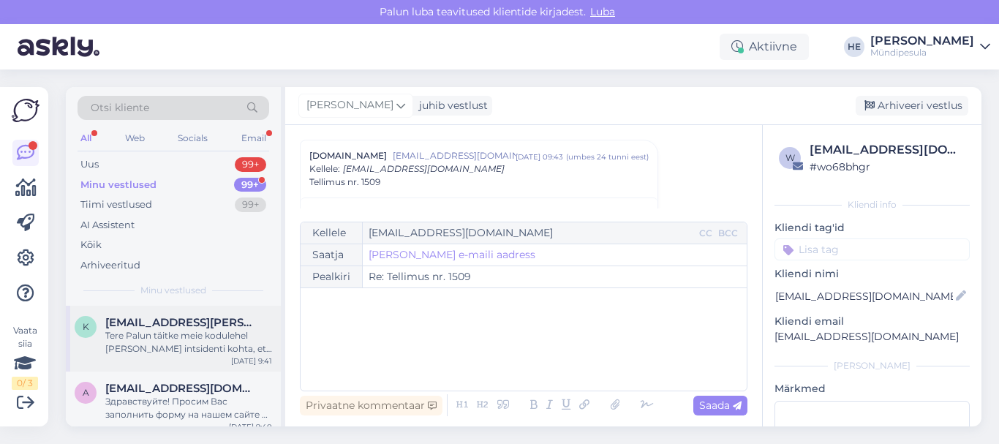
click at [166, 326] on span "[EMAIL_ADDRESS][PERSON_NAME][DOMAIN_NAME]" at bounding box center [181, 322] width 152 height 13
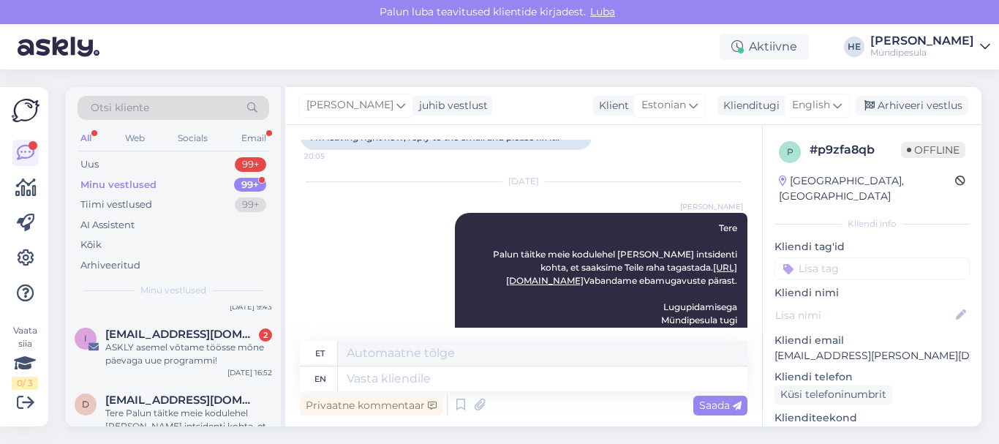
click at [166, 326] on div "i [EMAIL_ADDRESS][DOMAIN_NAME] 2 ASKLY asemel võtame töösse mõne päevaga uue pr…" at bounding box center [173, 350] width 215 height 66
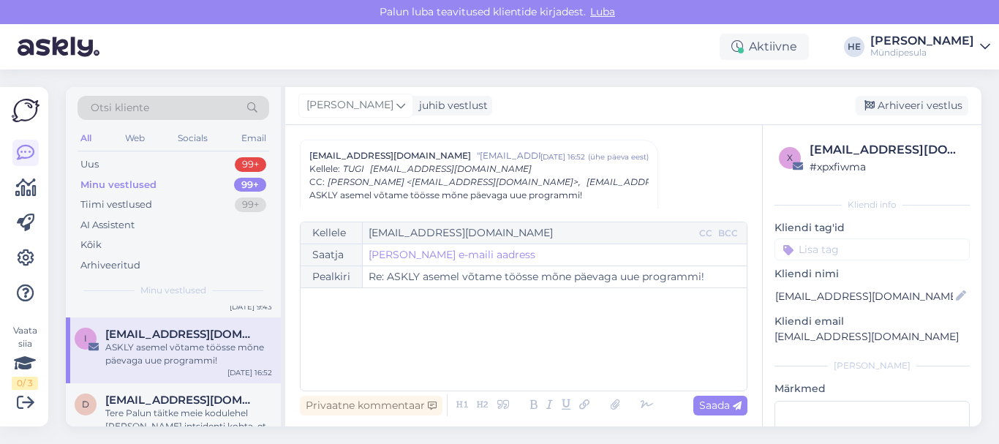
click at [985, 45] on icon at bounding box center [985, 47] width 10 height 12
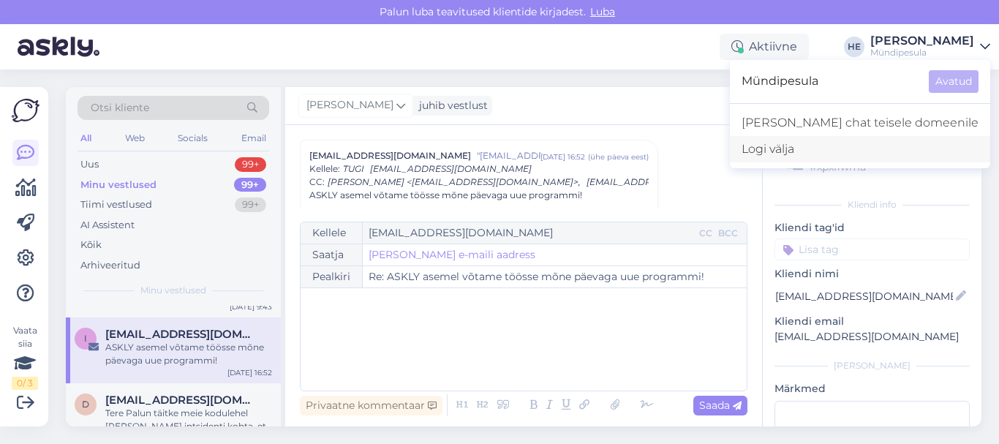
click at [849, 153] on div "Logi välja" at bounding box center [860, 149] width 260 height 26
